Goal: Transaction & Acquisition: Subscribe to service/newsletter

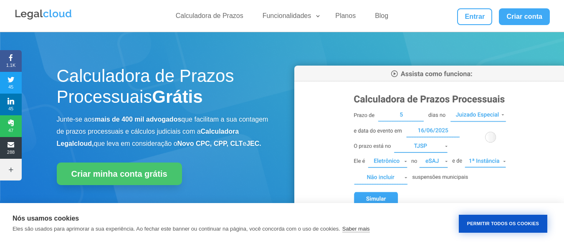
click at [488, 223] on button "Permitir Todos os Cookies" at bounding box center [502, 223] width 88 height 18
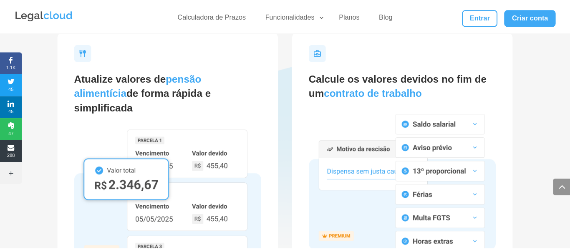
scroll to position [1525, 0]
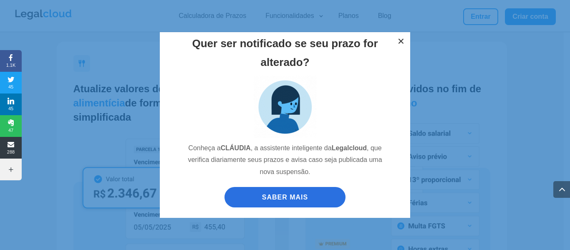
click at [397, 40] on button "×" at bounding box center [401, 41] width 18 height 18
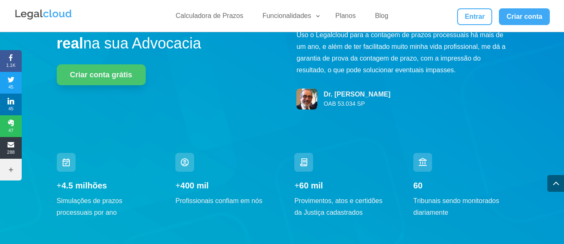
scroll to position [2618, 0]
click at [344, 15] on link "Planos" at bounding box center [345, 18] width 30 height 12
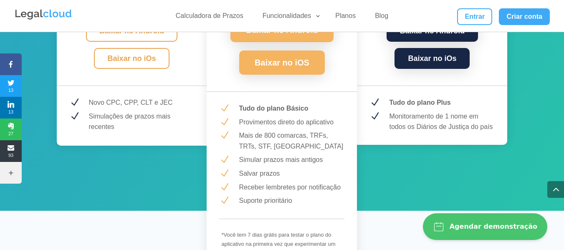
scroll to position [1267, 0]
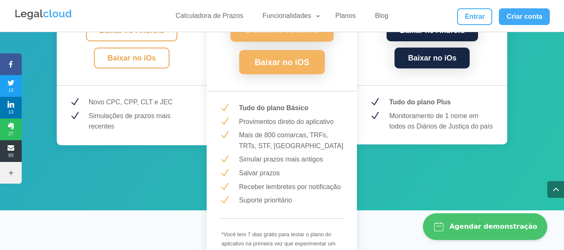
click at [318, 230] on p "*Você tem 7 dias grátis para testar o plano do aplicativo na primeira vez que e…" at bounding box center [281, 244] width 121 height 28
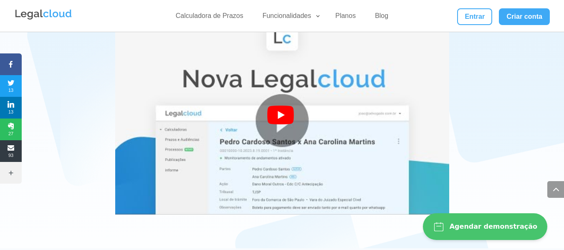
scroll to position [1611, 0]
